Goal: Task Accomplishment & Management: Manage account settings

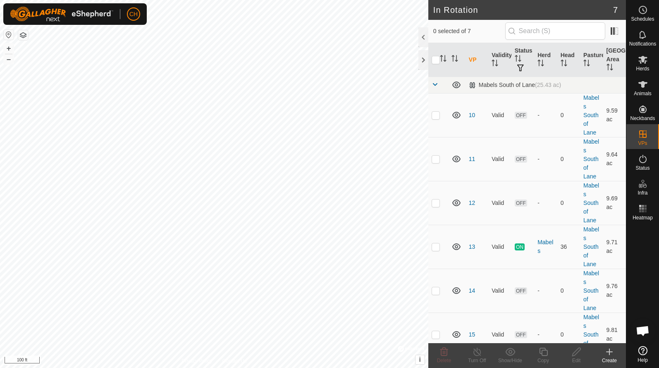
click at [8, 50] on button "+" at bounding box center [9, 48] width 10 height 10
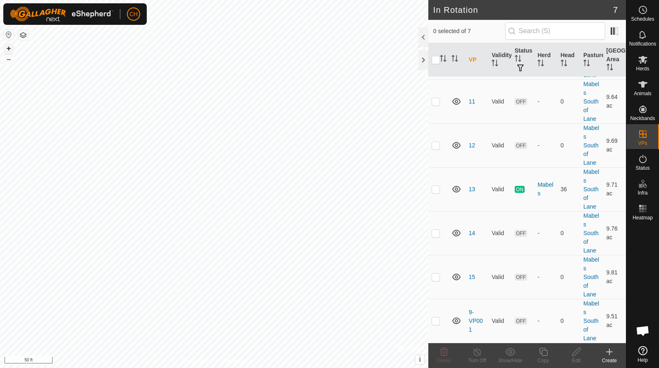
click at [5, 47] on button "+" at bounding box center [9, 48] width 10 height 10
click at [11, 59] on button "–" at bounding box center [9, 59] width 10 height 10
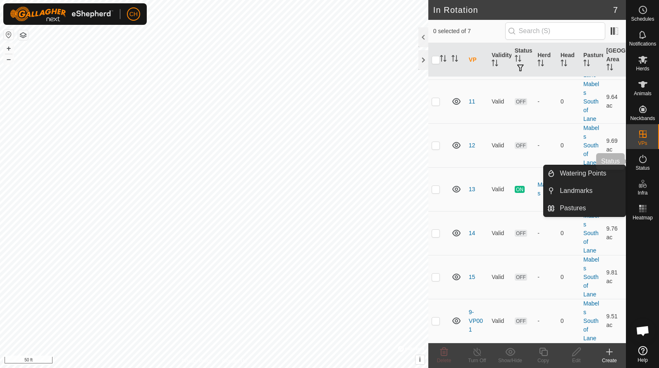
click at [650, 163] on es-activation-svg-icon at bounding box center [643, 158] width 15 height 13
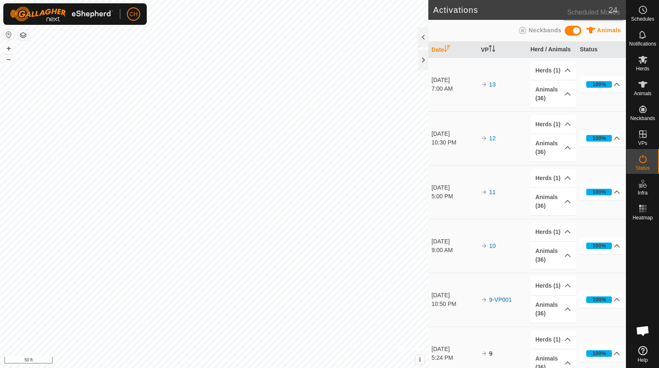
click at [643, 6] on circle at bounding box center [642, 9] width 7 height 7
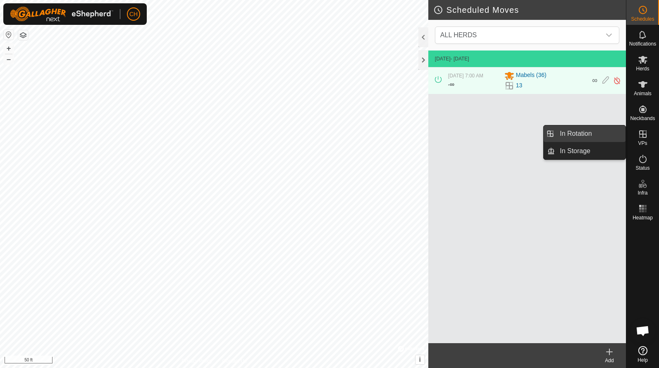
click at [601, 135] on link "In Rotation" at bounding box center [590, 133] width 71 height 17
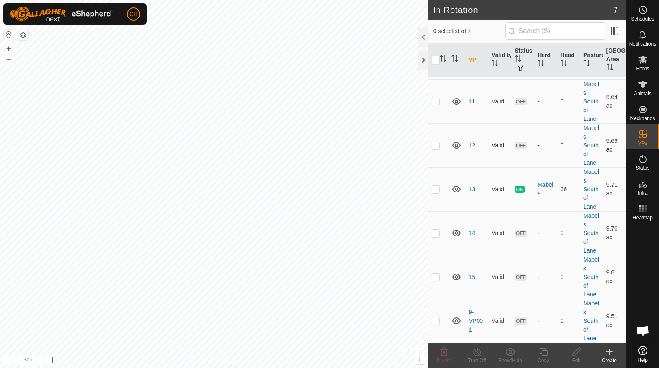
scroll to position [58, 0]
click at [644, 85] on icon at bounding box center [643, 84] width 9 height 7
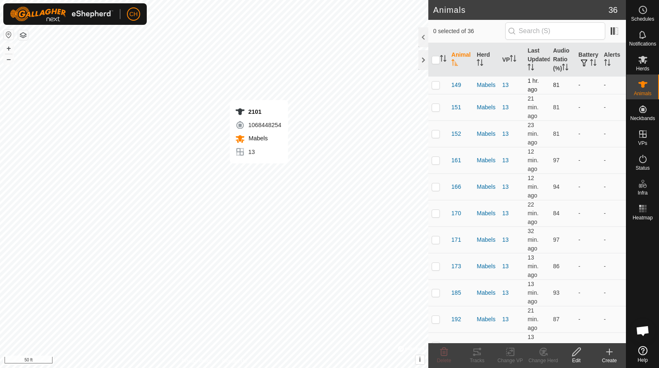
checkbox input "true"
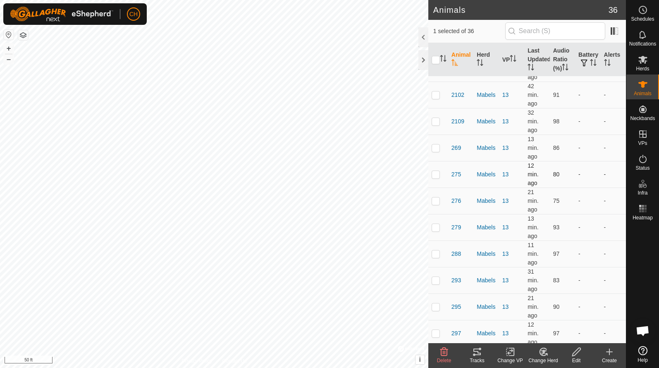
click at [436, 175] on p-checkbox at bounding box center [436, 174] width 8 height 7
checkbox input "true"
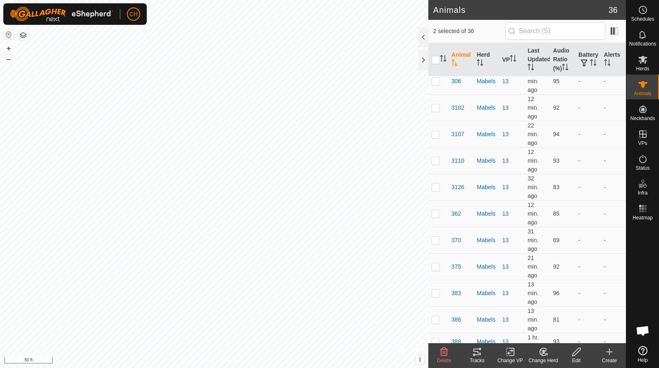
scroll to position [661, 0]
click at [436, 132] on p-checkbox at bounding box center [436, 135] width 8 height 7
checkbox input "true"
click at [437, 271] on td at bounding box center [439, 266] width 20 height 26
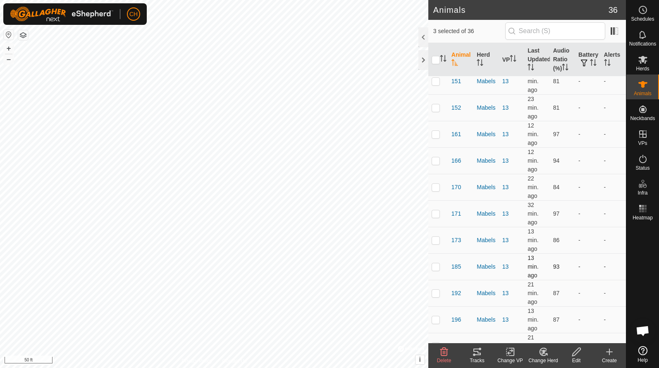
checkbox input "true"
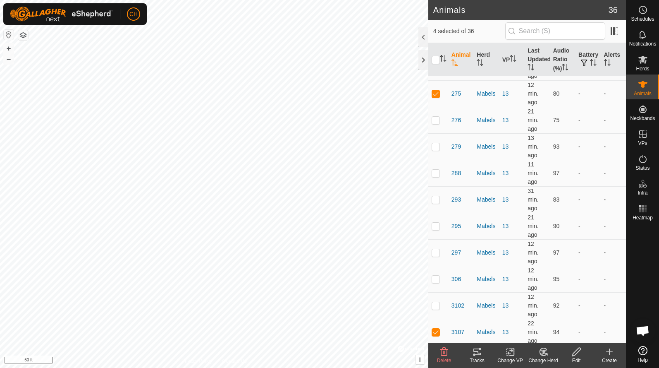
scroll to position [465, 0]
click at [438, 248] on p-checkbox at bounding box center [436, 251] width 8 height 7
checkbox input "true"
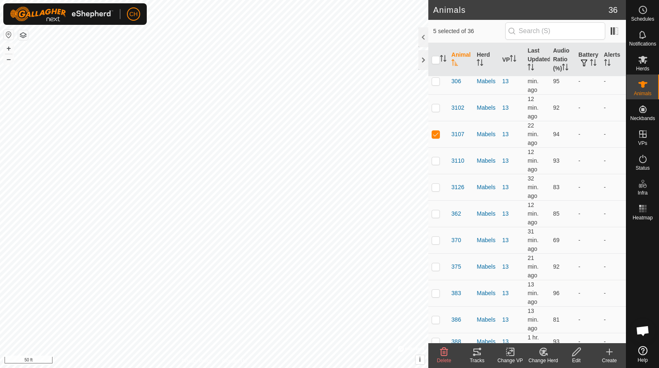
scroll to position [661, 0]
click at [645, 63] on icon at bounding box center [643, 60] width 9 height 8
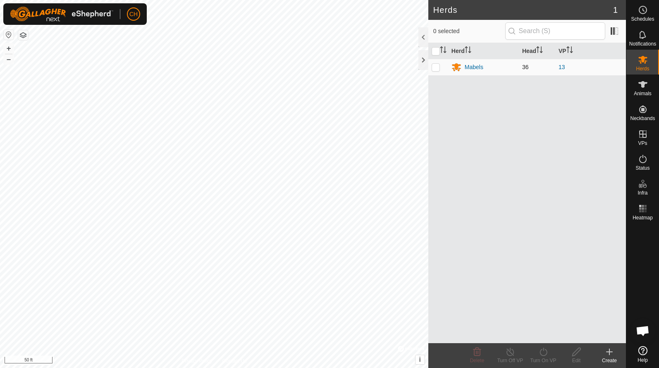
click at [478, 73] on td "Mabels" at bounding box center [483, 67] width 71 height 17
click at [478, 69] on div "Mabels" at bounding box center [474, 67] width 19 height 9
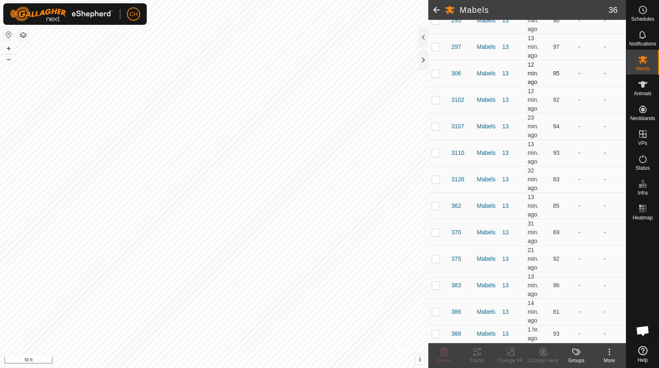
scroll to position [734, 0]
click at [440, 74] on p-checkbox at bounding box center [436, 73] width 8 height 7
drag, startPoint x: 465, startPoint y: 216, endPoint x: 465, endPoint y: -3, distance: 218.4
click at [465, 0] on html "CH Schedules Notifications Herds Animals Neckbands VPs Status Infra Heatmap Hel…" at bounding box center [329, 184] width 659 height 368
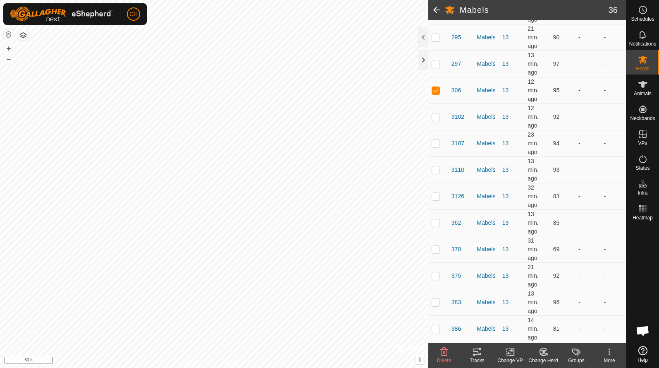
click at [436, 92] on p-checkbox at bounding box center [436, 90] width 8 height 7
checkbox input "false"
click at [439, 114] on p-checkbox at bounding box center [436, 116] width 8 height 7
click at [438, 116] on p-checkbox at bounding box center [436, 116] width 8 height 7
checkbox input "false"
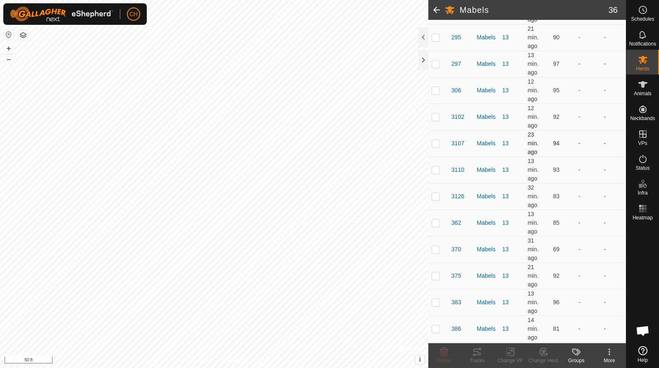
click at [438, 143] on p-checkbox at bounding box center [436, 143] width 8 height 7
checkbox input "true"
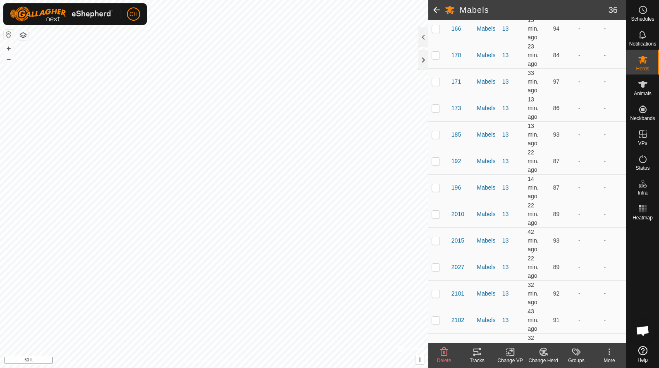
scroll to position [220, 0]
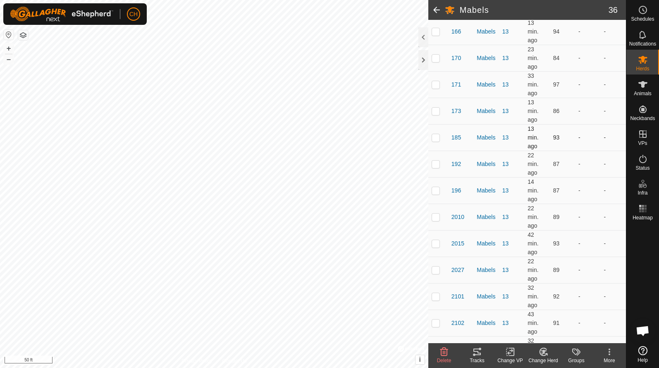
click at [436, 139] on p-checkbox at bounding box center [436, 137] width 8 height 7
checkbox input "true"
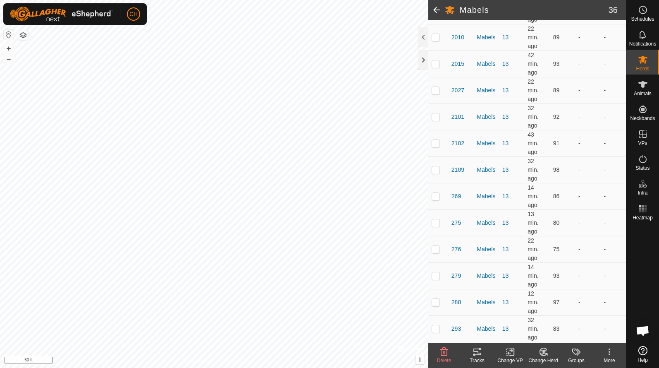
scroll to position [400, 0]
click at [437, 224] on p-checkbox at bounding box center [436, 221] width 8 height 7
checkbox input "true"
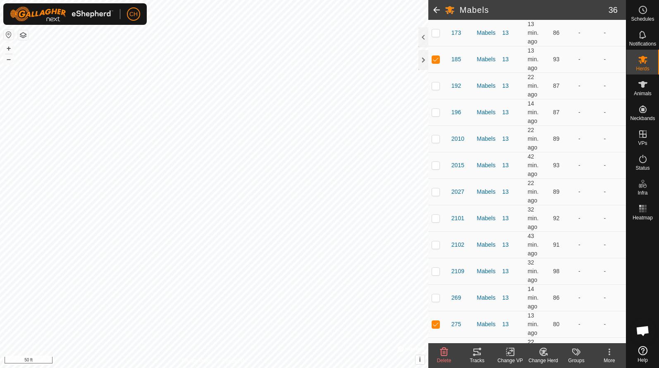
scroll to position [284, 0]
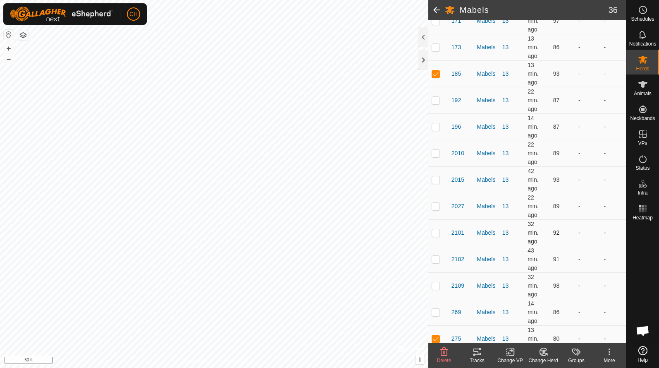
click at [436, 231] on p-checkbox at bounding box center [436, 232] width 8 height 7
checkbox input "true"
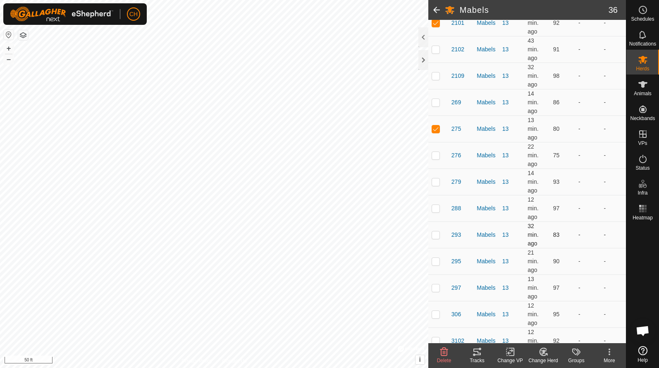
scroll to position [494, 0]
click at [433, 287] on p-checkbox at bounding box center [436, 287] width 8 height 7
checkbox input "true"
click at [477, 354] on icon at bounding box center [477, 351] width 7 height 7
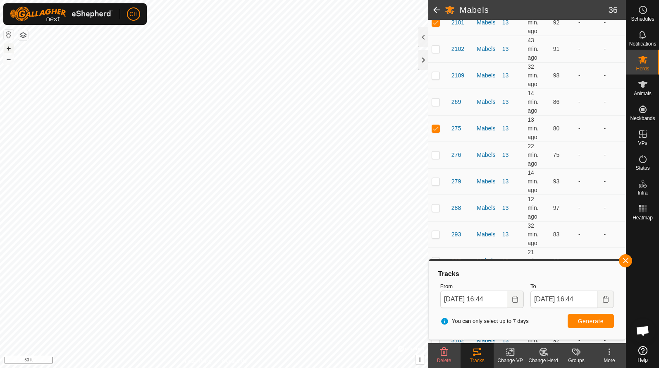
click at [12, 48] on button "+" at bounding box center [9, 48] width 10 height 10
click at [514, 302] on button "Choose Date" at bounding box center [516, 298] width 17 height 17
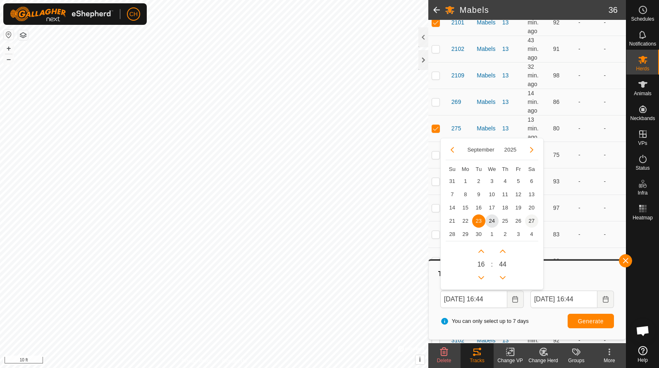
click at [532, 221] on span "27" at bounding box center [531, 220] width 13 height 13
type input "Sep 27, 2025 16:44"
type input "Sep 28, 2025 16:44"
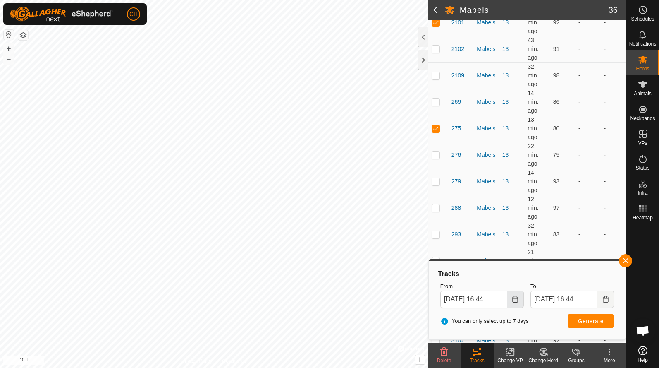
click at [517, 299] on icon "Choose Date" at bounding box center [515, 299] width 7 height 7
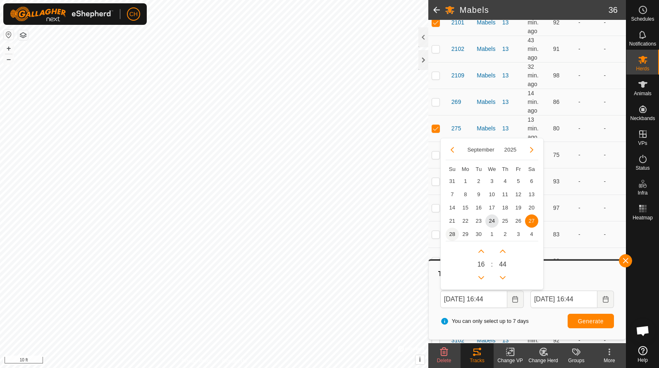
click at [452, 234] on span "28" at bounding box center [452, 234] width 13 height 13
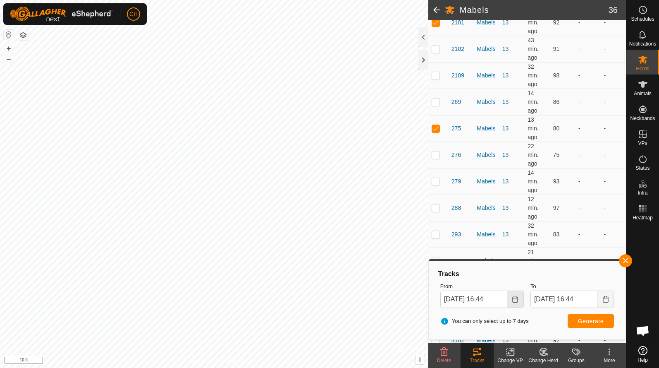
click at [515, 302] on button "Choose Date" at bounding box center [516, 298] width 17 height 17
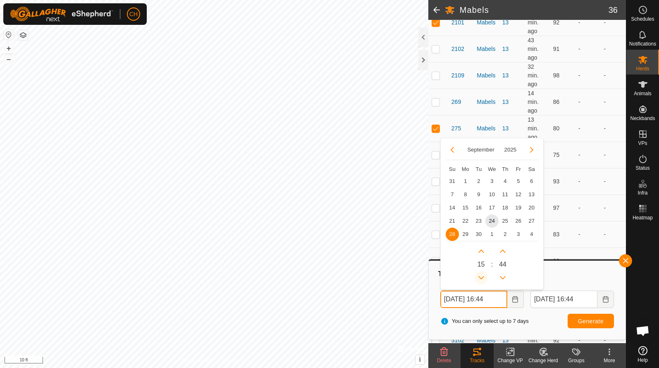
click at [482, 279] on button "Previous Hour" at bounding box center [481, 277] width 13 height 13
click at [483, 280] on span "Previous Hour" at bounding box center [483, 280] width 0 height 0
click at [482, 279] on button "Previous Hour" at bounding box center [481, 277] width 13 height 13
click at [482, 279] on icon "Previous Hour" at bounding box center [481, 277] width 7 height 7
click at [482, 279] on button "Previous Hour" at bounding box center [481, 277] width 13 height 13
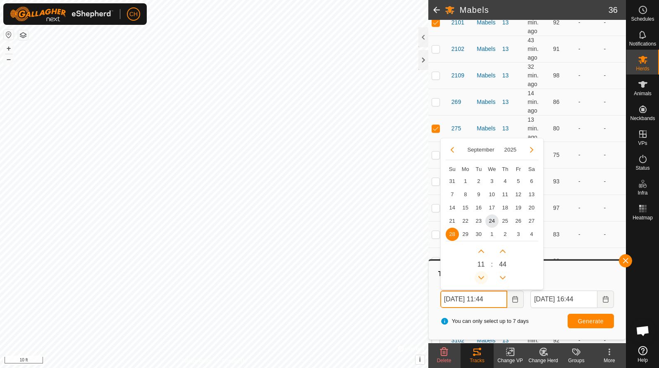
click at [482, 279] on button "Previous Hour" at bounding box center [481, 277] width 13 height 13
type input "Sep 28, 2025 10:44"
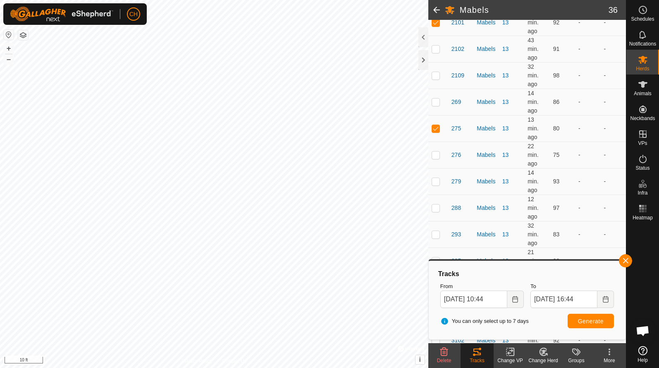
click at [601, 322] on span "Generate" at bounding box center [591, 321] width 26 height 7
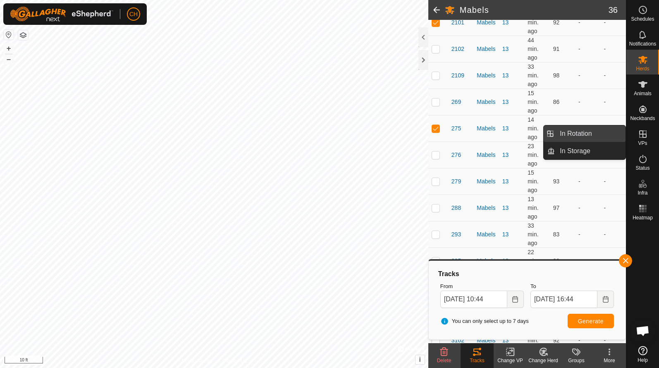
click at [599, 132] on link "In Rotation" at bounding box center [590, 133] width 71 height 17
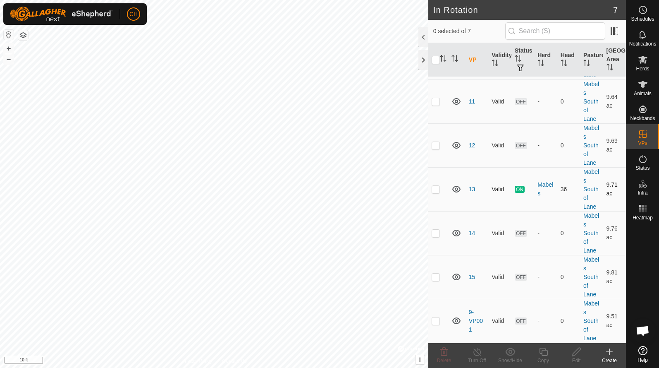
scroll to position [58, 0]
click at [438, 321] on p-checkbox at bounding box center [436, 320] width 8 height 7
checkbox input "true"
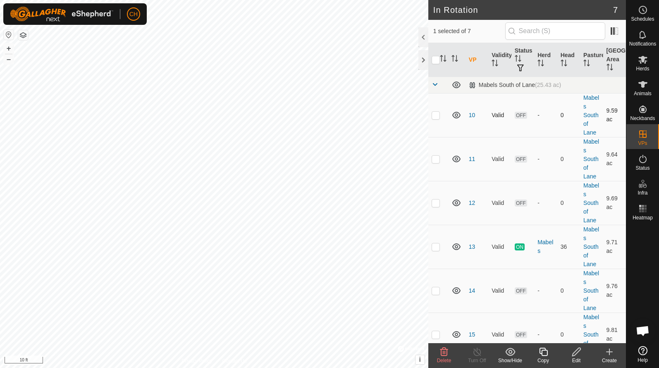
scroll to position [0, 0]
click at [437, 117] on p-checkbox at bounding box center [436, 115] width 8 height 7
click at [448, 352] on icon at bounding box center [444, 352] width 10 height 10
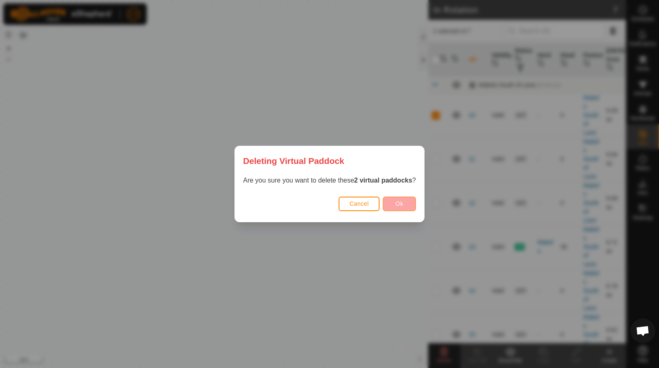
click at [400, 201] on span "Ok" at bounding box center [400, 203] width 8 height 7
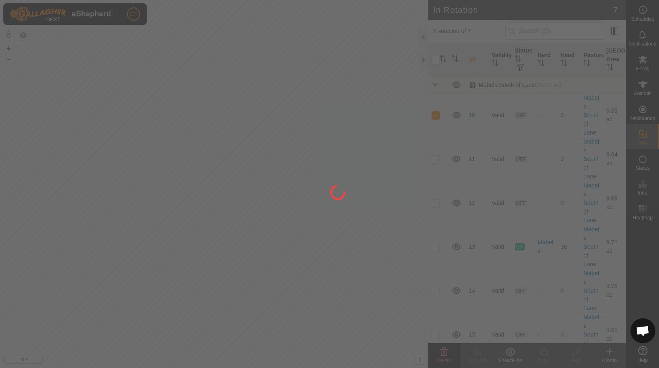
checkbox input "false"
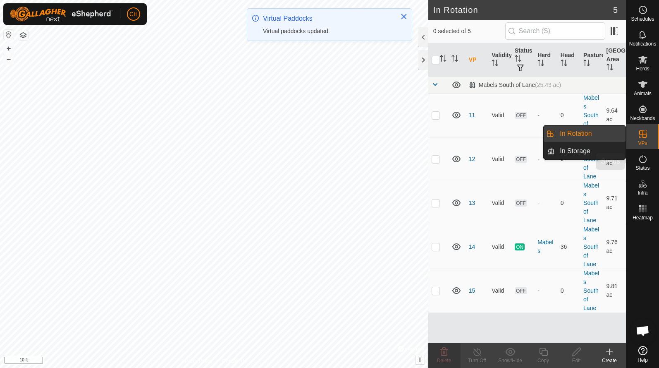
click at [642, 163] on icon at bounding box center [642, 159] width 7 height 8
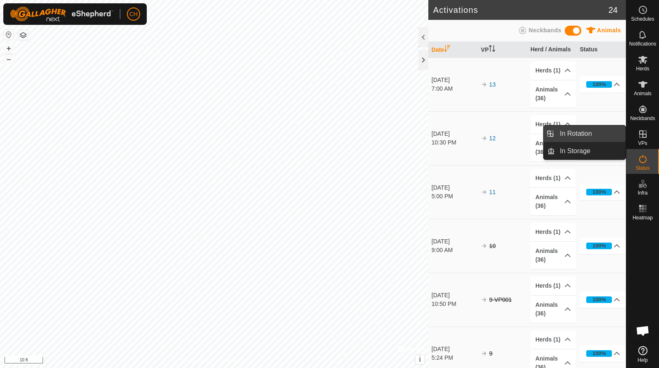
click at [602, 136] on link "In Rotation" at bounding box center [590, 133] width 71 height 17
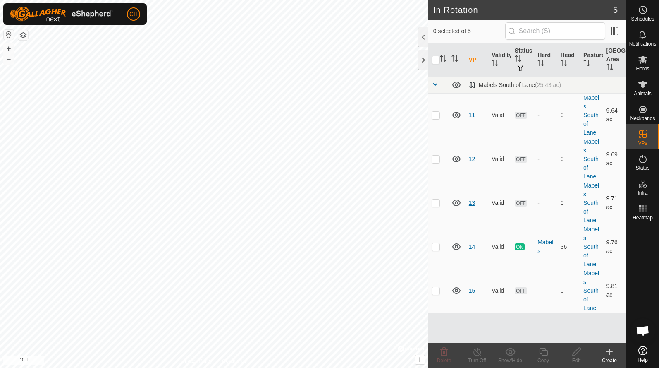
click at [472, 201] on link "13" at bounding box center [472, 202] width 7 height 7
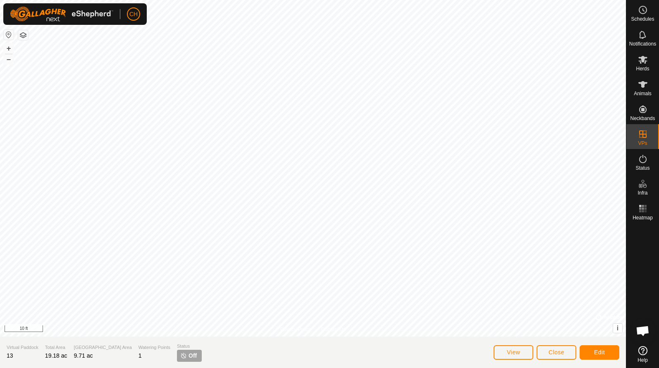
click at [553, 352] on span "Close" at bounding box center [557, 352] width 16 height 7
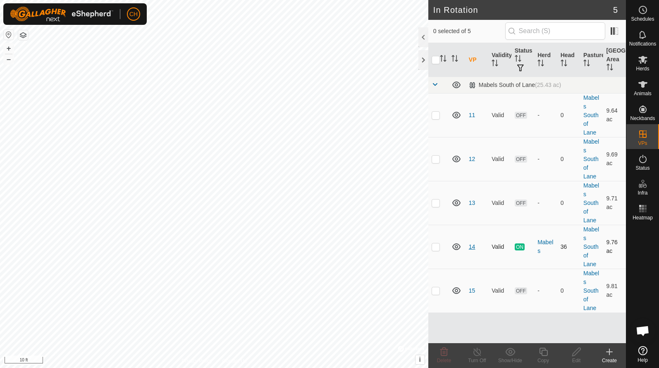
click at [474, 248] on link "14" at bounding box center [472, 246] width 7 height 7
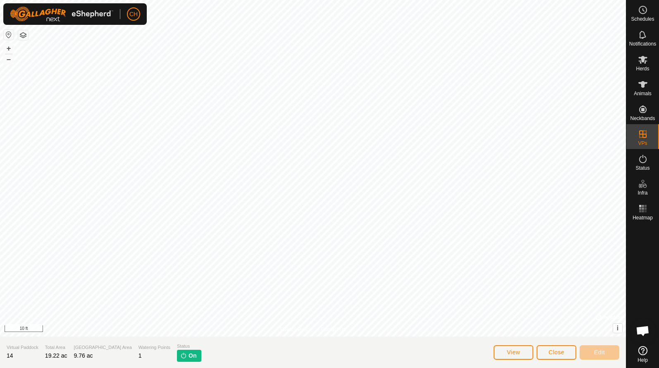
click at [559, 355] on span "Close" at bounding box center [557, 352] width 16 height 7
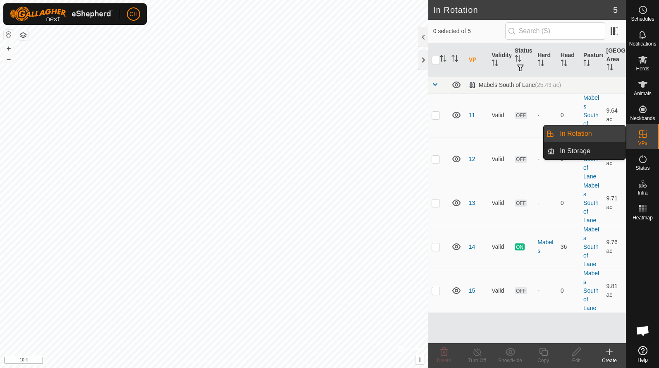
click at [586, 137] on link "In Rotation" at bounding box center [590, 133] width 71 height 17
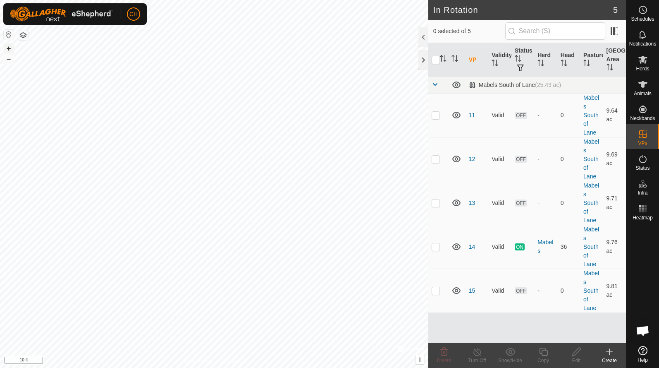
click at [10, 48] on button "+" at bounding box center [9, 48] width 10 height 10
click at [7, 60] on button "–" at bounding box center [9, 59] width 10 height 10
click at [9, 61] on button "–" at bounding box center [9, 59] width 10 height 10
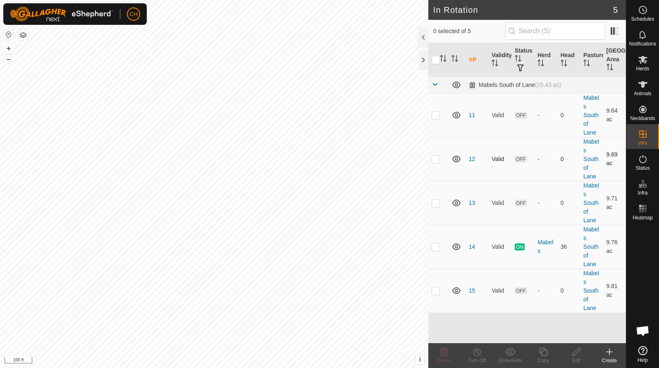
click at [437, 160] on p-checkbox at bounding box center [436, 159] width 8 height 7
checkbox input "true"
click at [438, 117] on p-checkbox at bounding box center [436, 115] width 8 height 7
click at [448, 357] on div "Delete" at bounding box center [444, 360] width 33 height 7
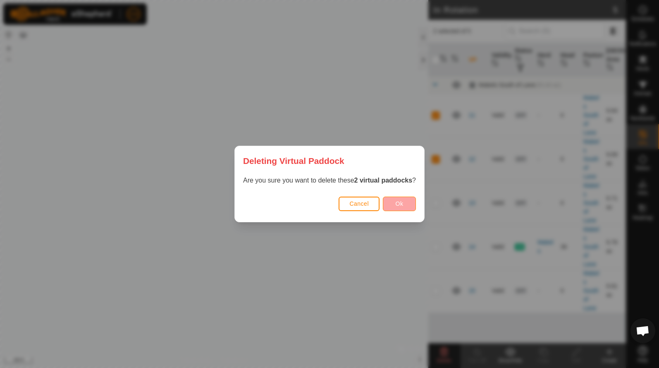
click at [407, 205] on button "Ok" at bounding box center [399, 203] width 33 height 14
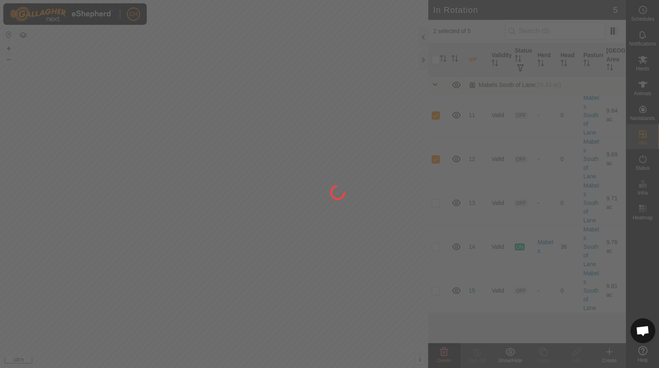
checkbox input "false"
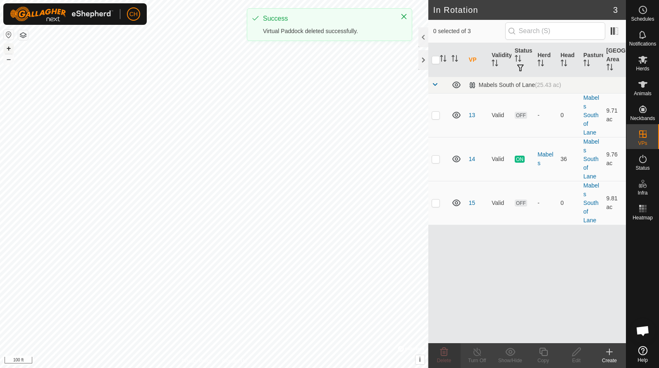
click at [9, 49] on button "+" at bounding box center [9, 48] width 10 height 10
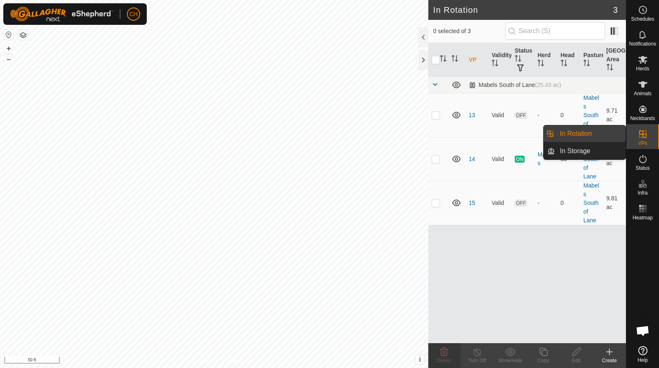
click at [604, 138] on link "In Rotation" at bounding box center [590, 133] width 71 height 17
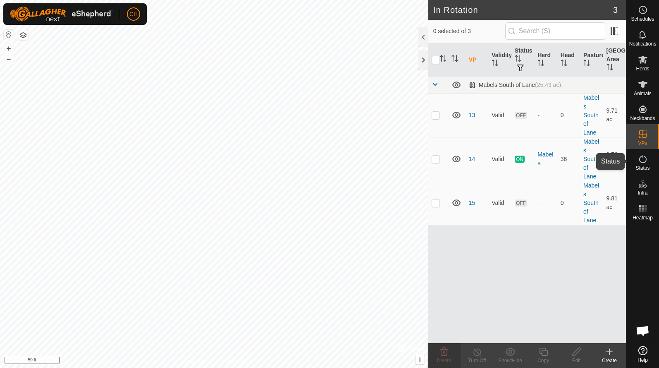
click at [646, 158] on icon at bounding box center [643, 159] width 10 height 10
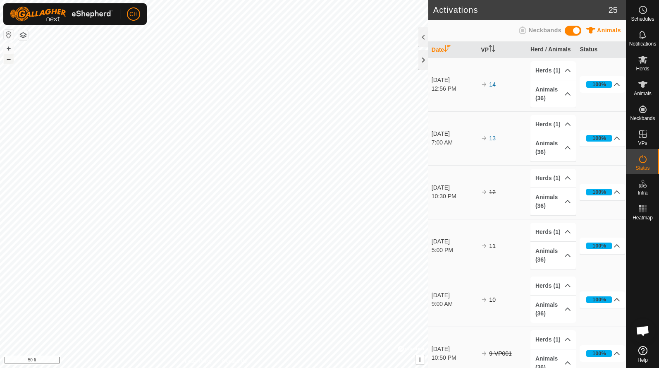
click at [10, 58] on button "–" at bounding box center [9, 59] width 10 height 10
